Goal: Information Seeking & Learning: Learn about a topic

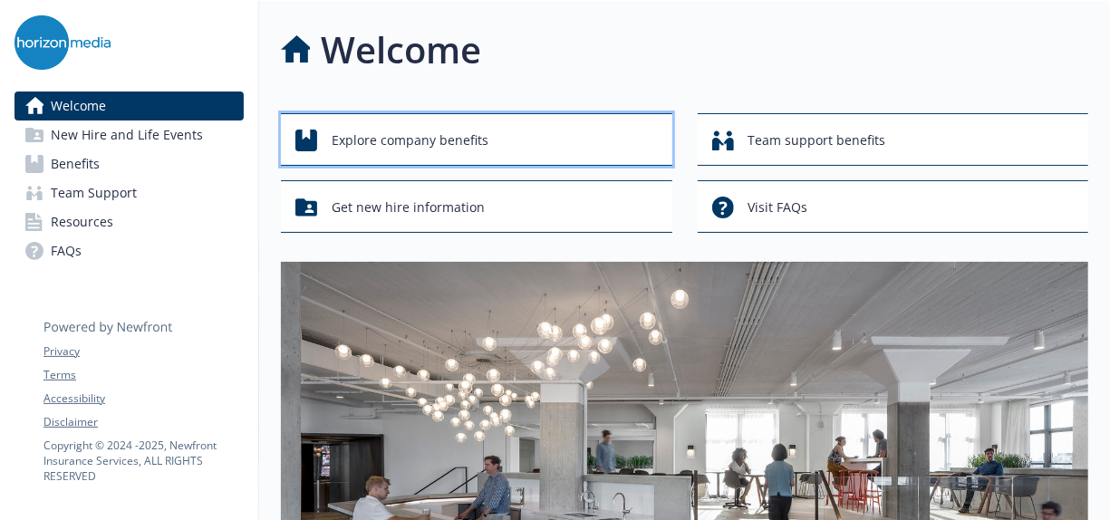
click at [437, 136] on span "Explore company benefits" at bounding box center [410, 140] width 157 height 34
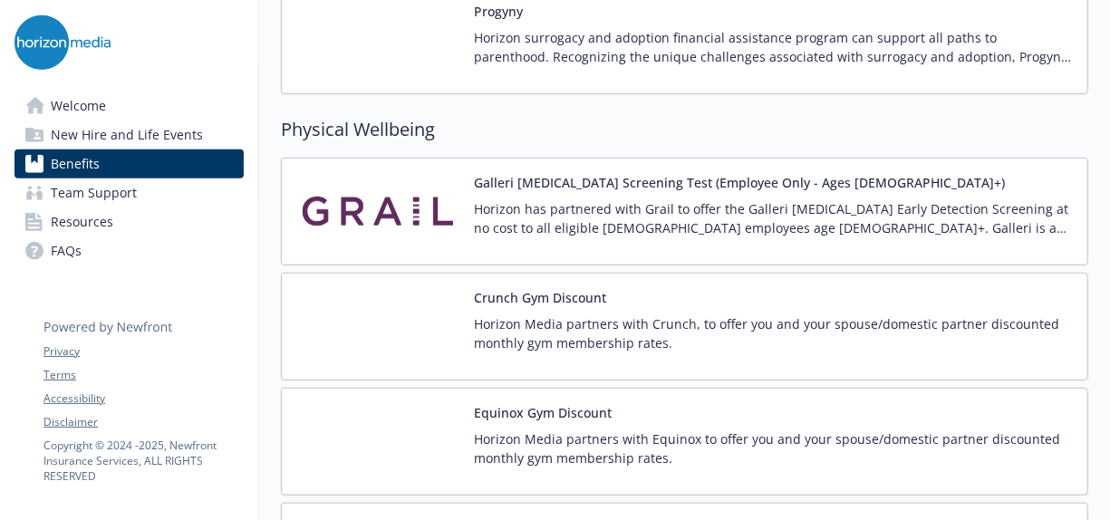
scroll to position [3984, 0]
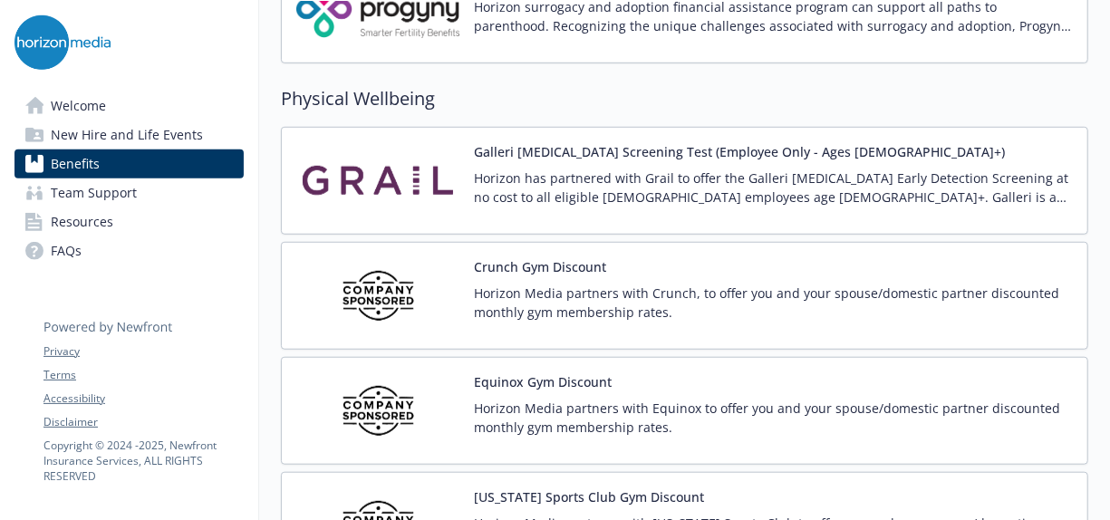
click at [593, 168] on p "Horizon has partnered with Grail to offer the Galleri [MEDICAL_DATA] Early Dete…" at bounding box center [773, 187] width 599 height 38
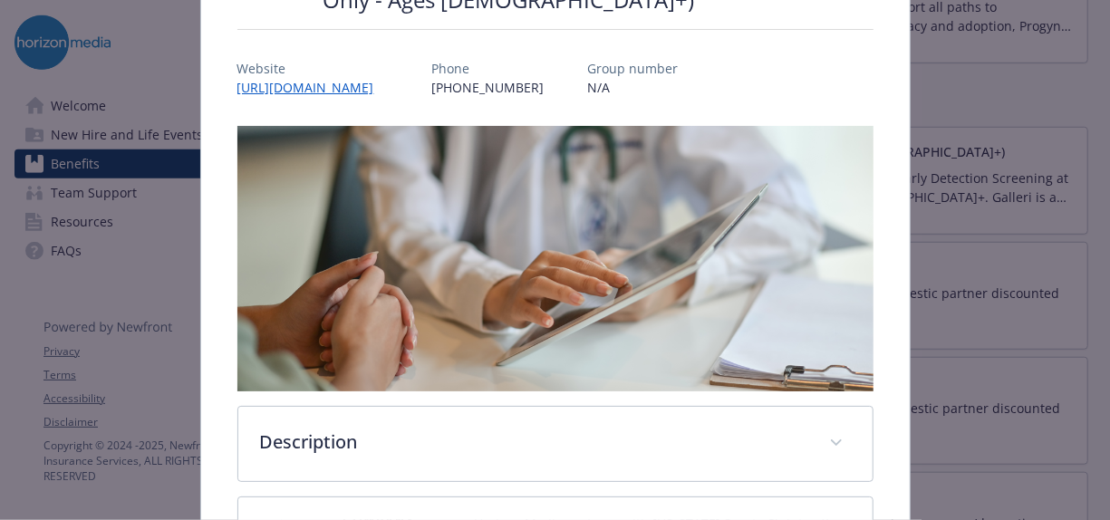
scroll to position [351, 0]
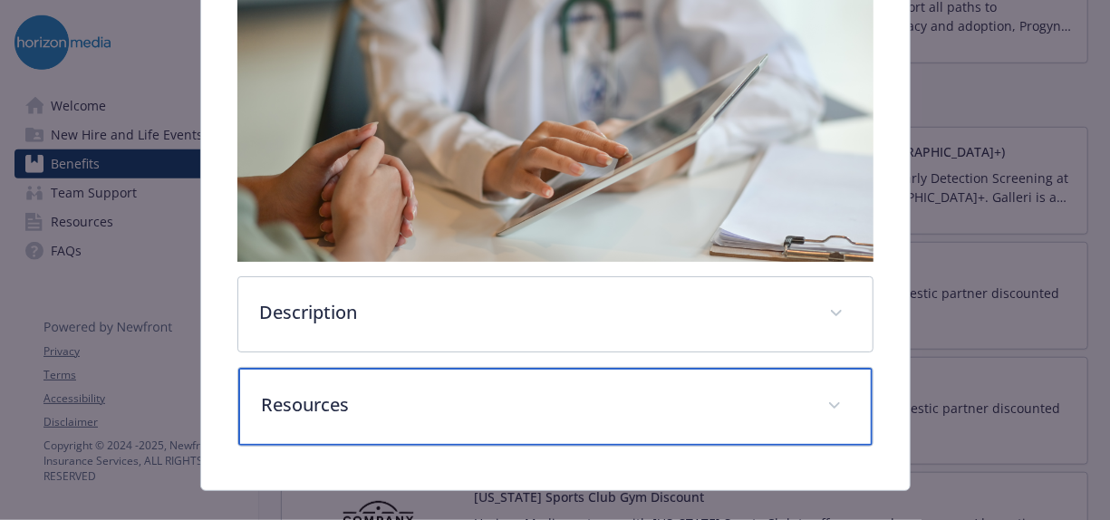
click at [329, 391] on p "Resources" at bounding box center [533, 404] width 543 height 27
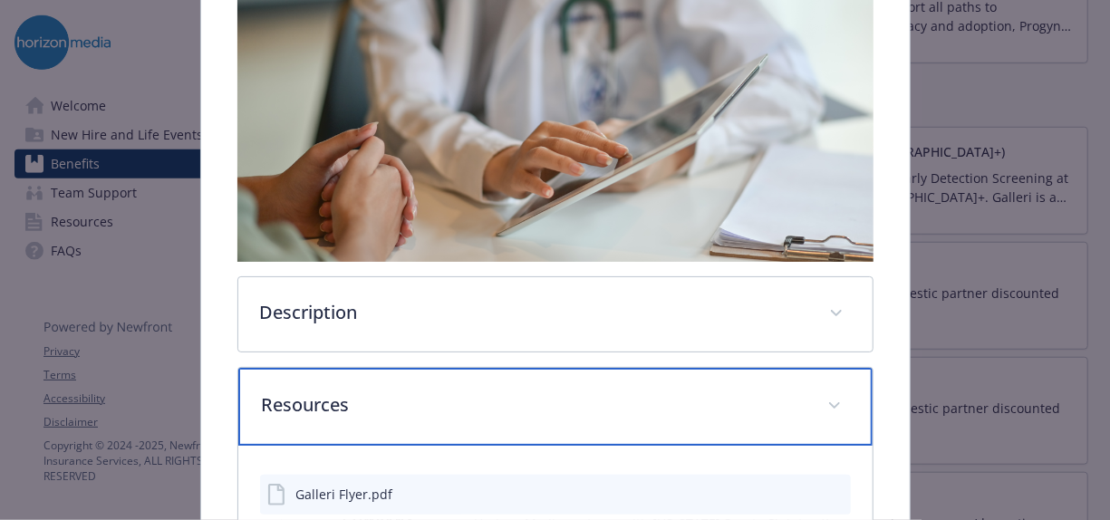
scroll to position [437, 0]
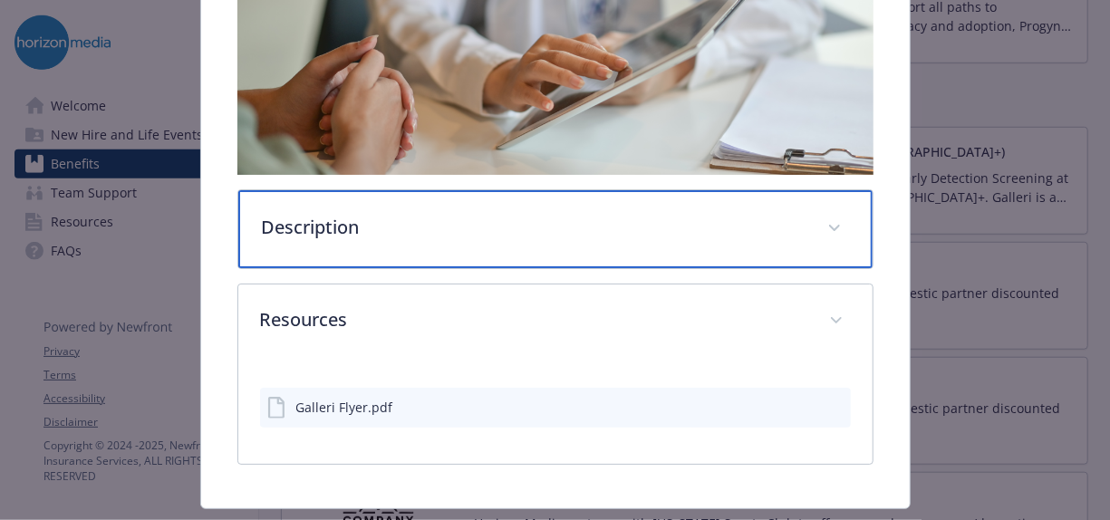
click at [332, 190] on div "Description" at bounding box center [555, 229] width 634 height 78
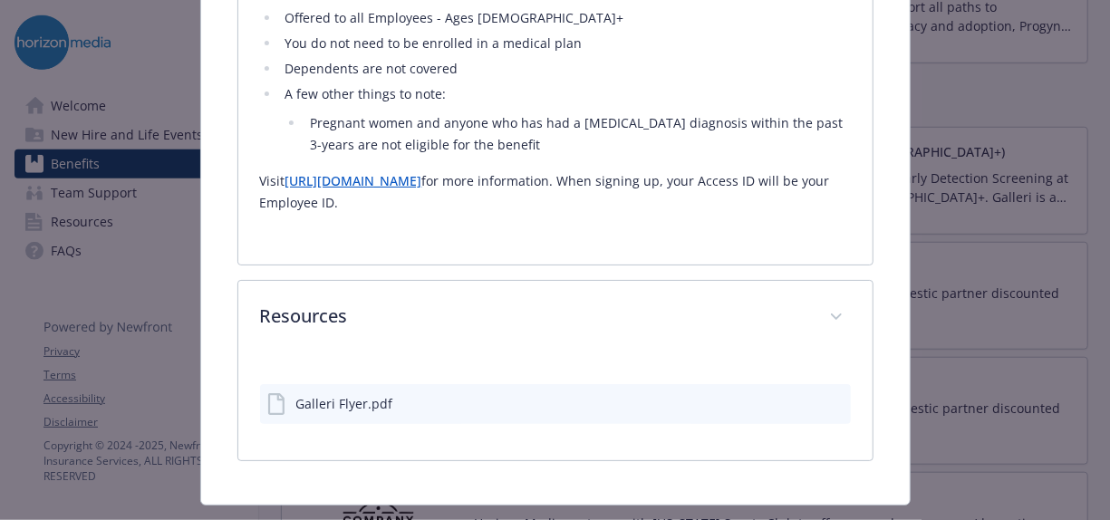
scroll to position [945, 0]
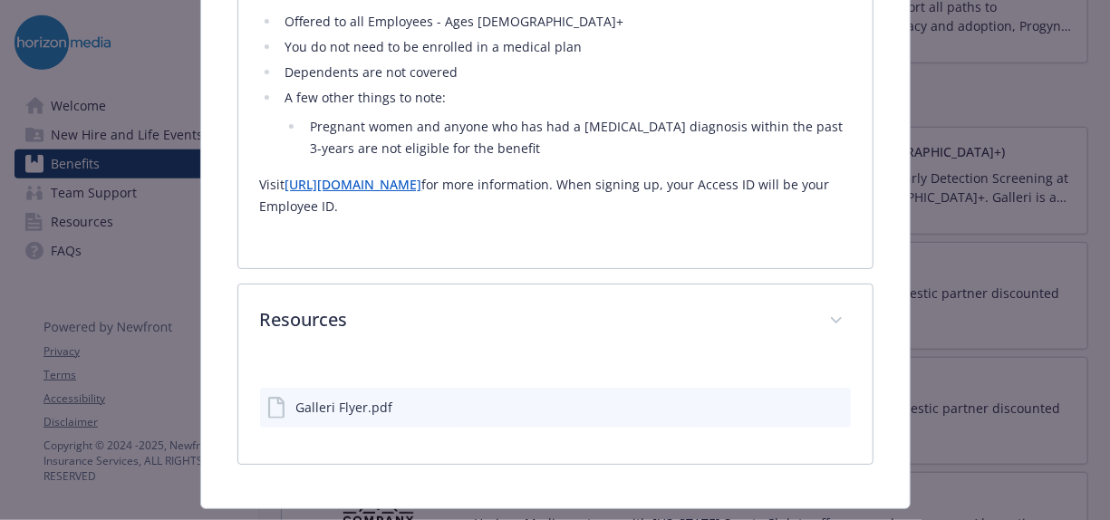
click at [361, 398] on div "Galleri Flyer.pdf" at bounding box center [344, 407] width 97 height 19
click at [280, 397] on icon "details for plan Physical Wellbeing - Galleri Cancer Screening Test (Employee O…" at bounding box center [275, 408] width 16 height 22
click at [825, 399] on icon "preview file" at bounding box center [833, 405] width 16 height 13
